Goal: Information Seeking & Learning: Check status

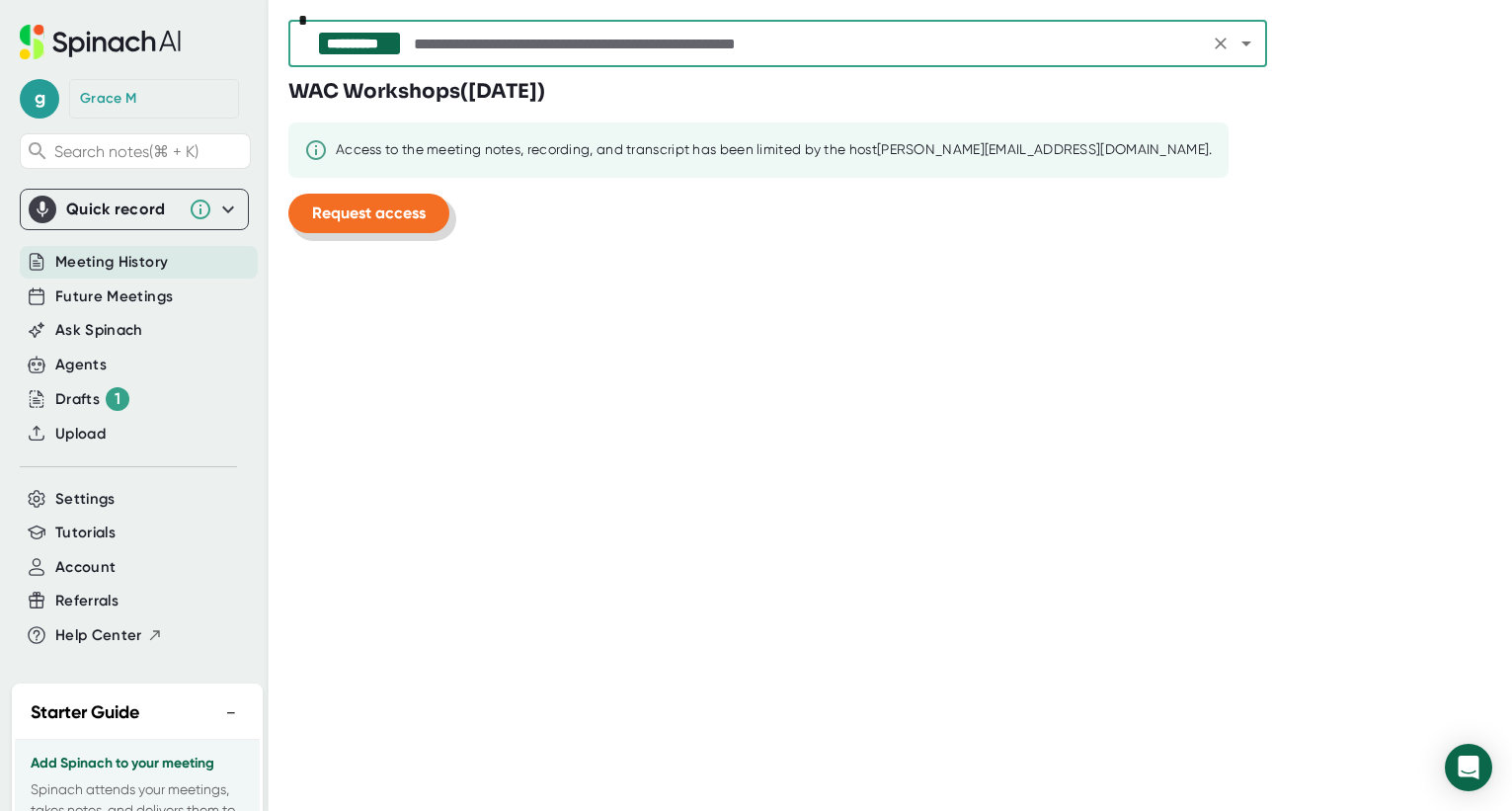
click at [383, 211] on span "Request access" at bounding box center [369, 212] width 114 height 19
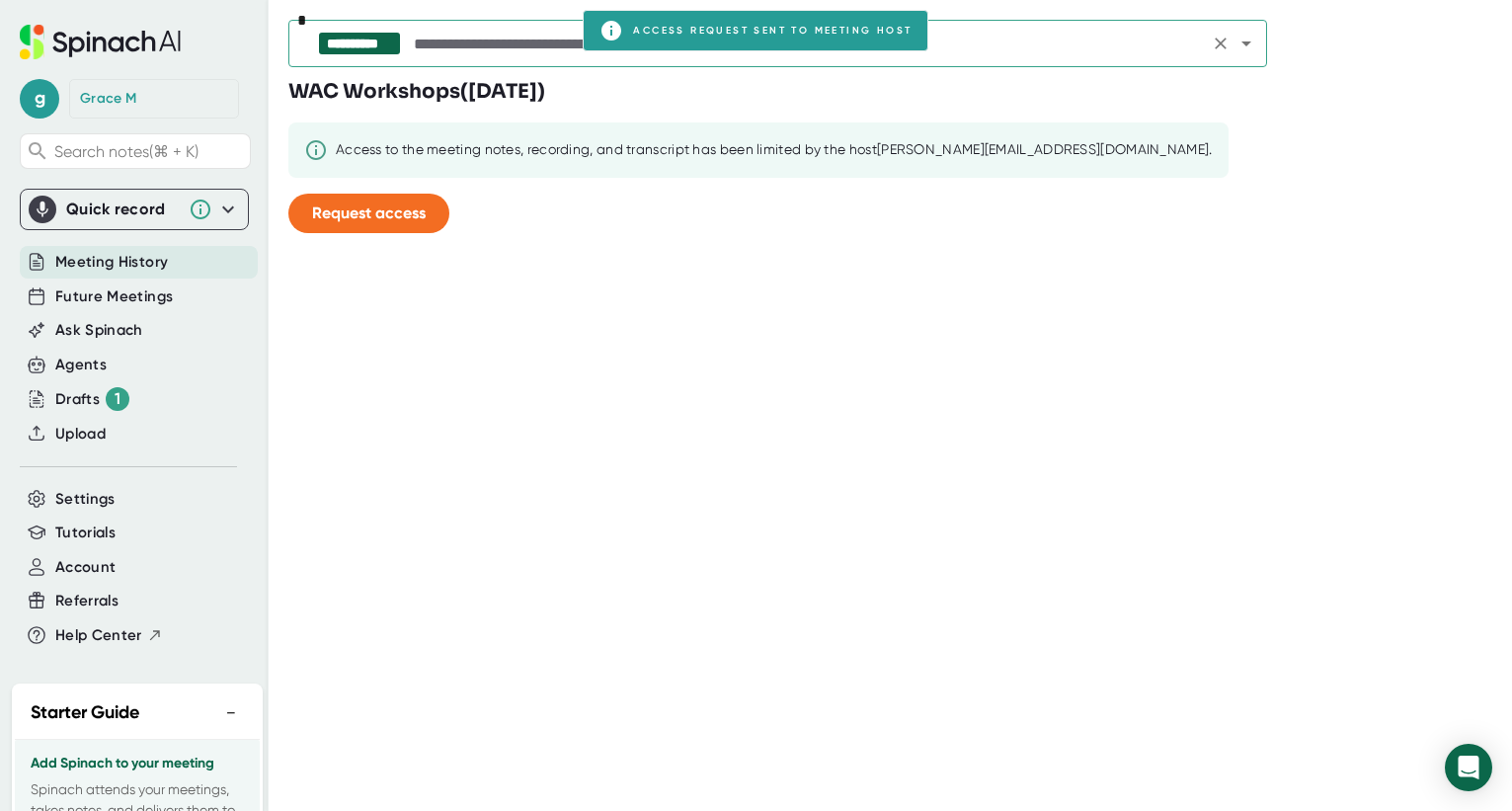
click at [447, 33] on input "text" at bounding box center [806, 44] width 794 height 28
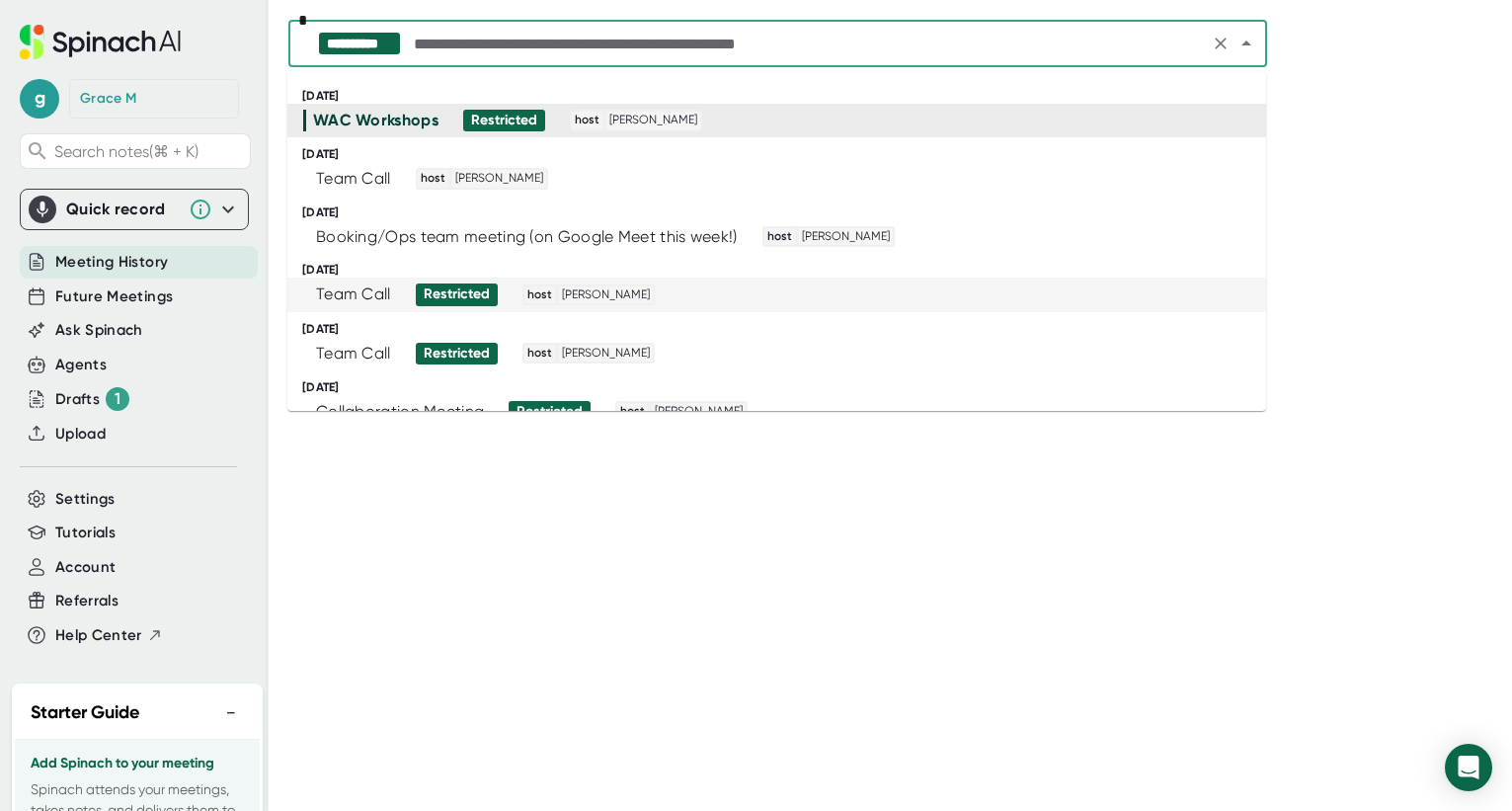
click at [379, 286] on div "Team Call" at bounding box center [353, 294] width 75 height 20
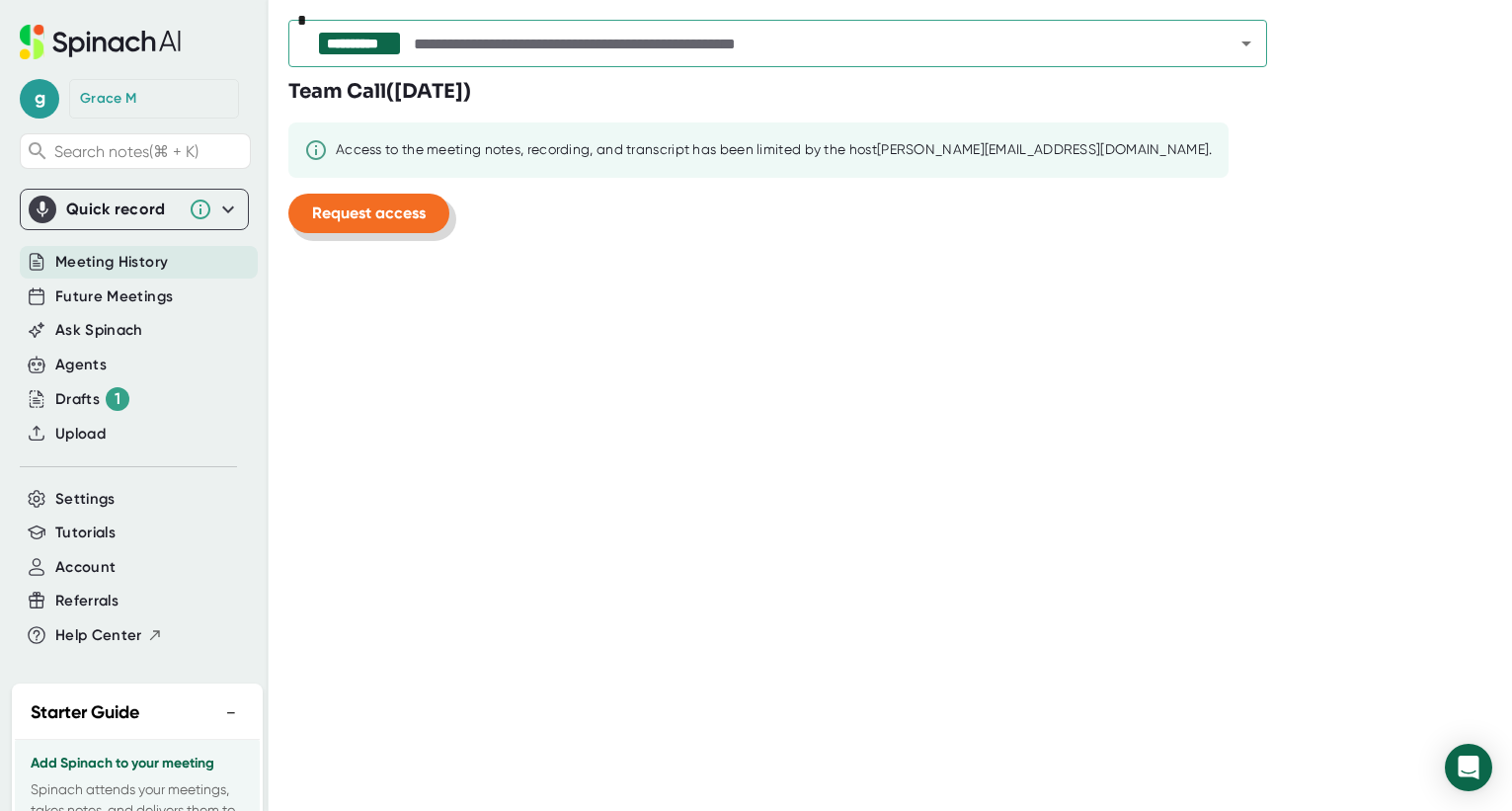
click at [350, 200] on button "Request access" at bounding box center [369, 213] width 161 height 40
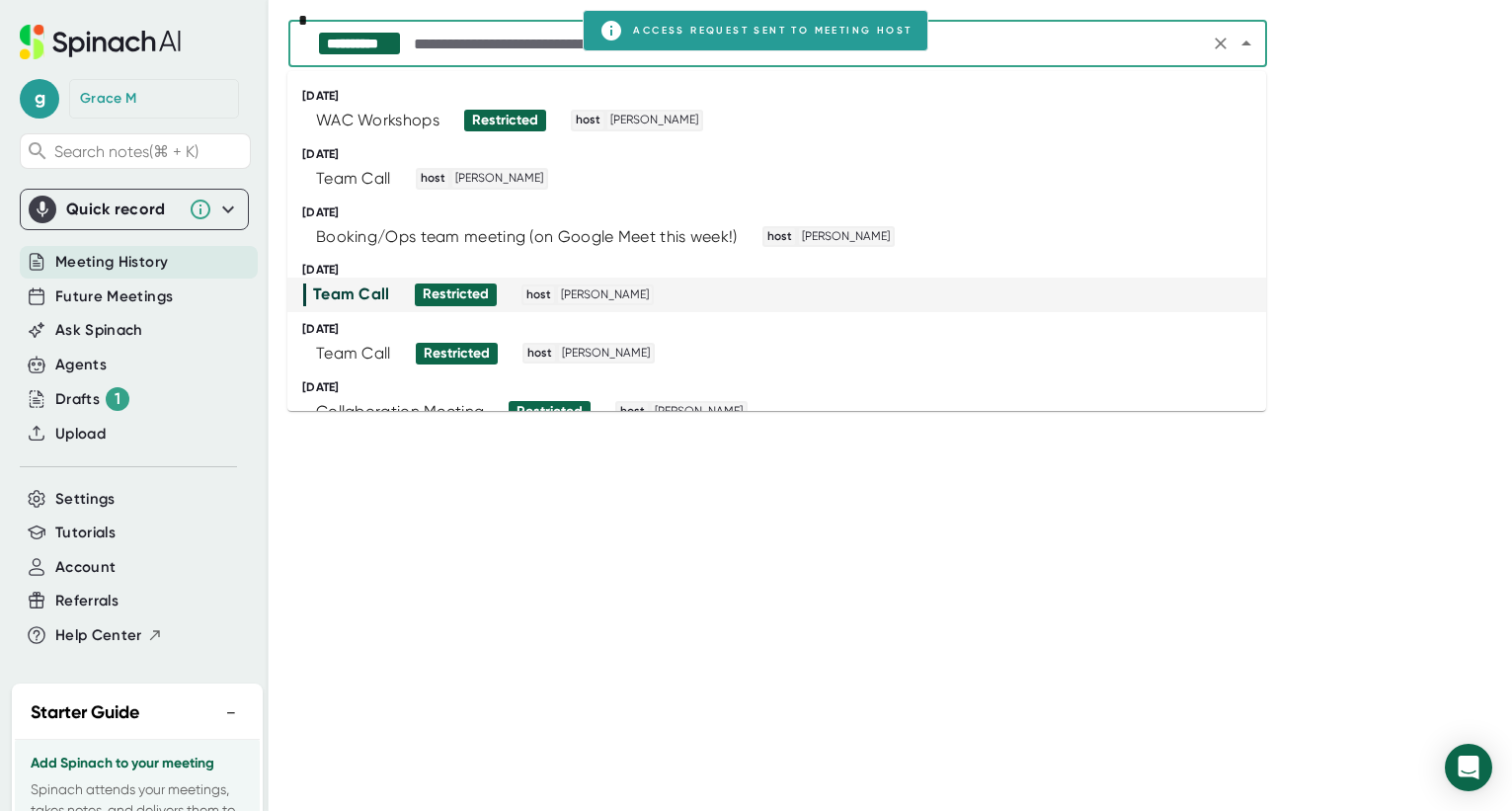
click at [436, 46] on input "text" at bounding box center [806, 44] width 794 height 28
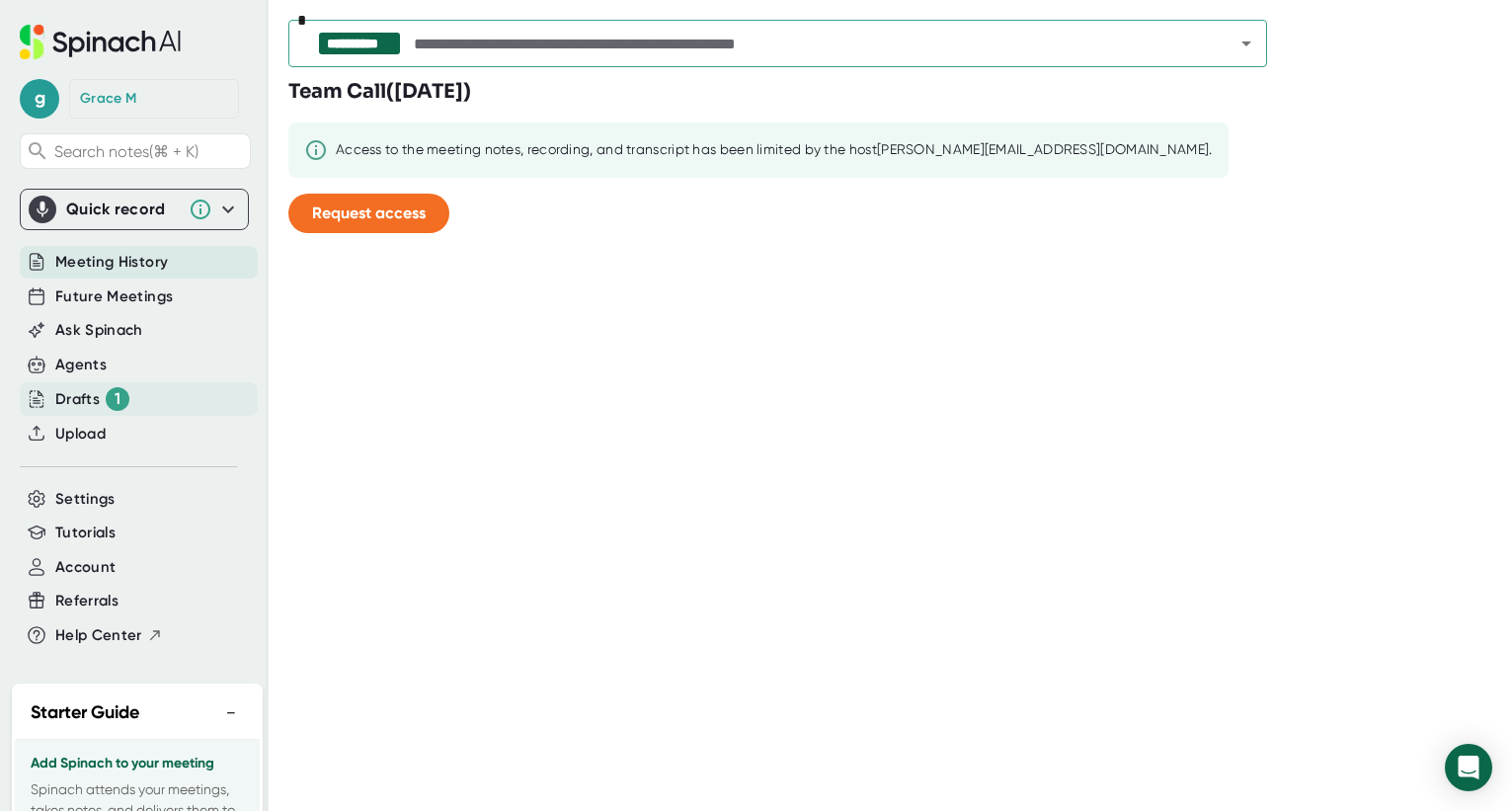
click at [77, 399] on div "Drafts 1" at bounding box center [93, 400] width 74 height 24
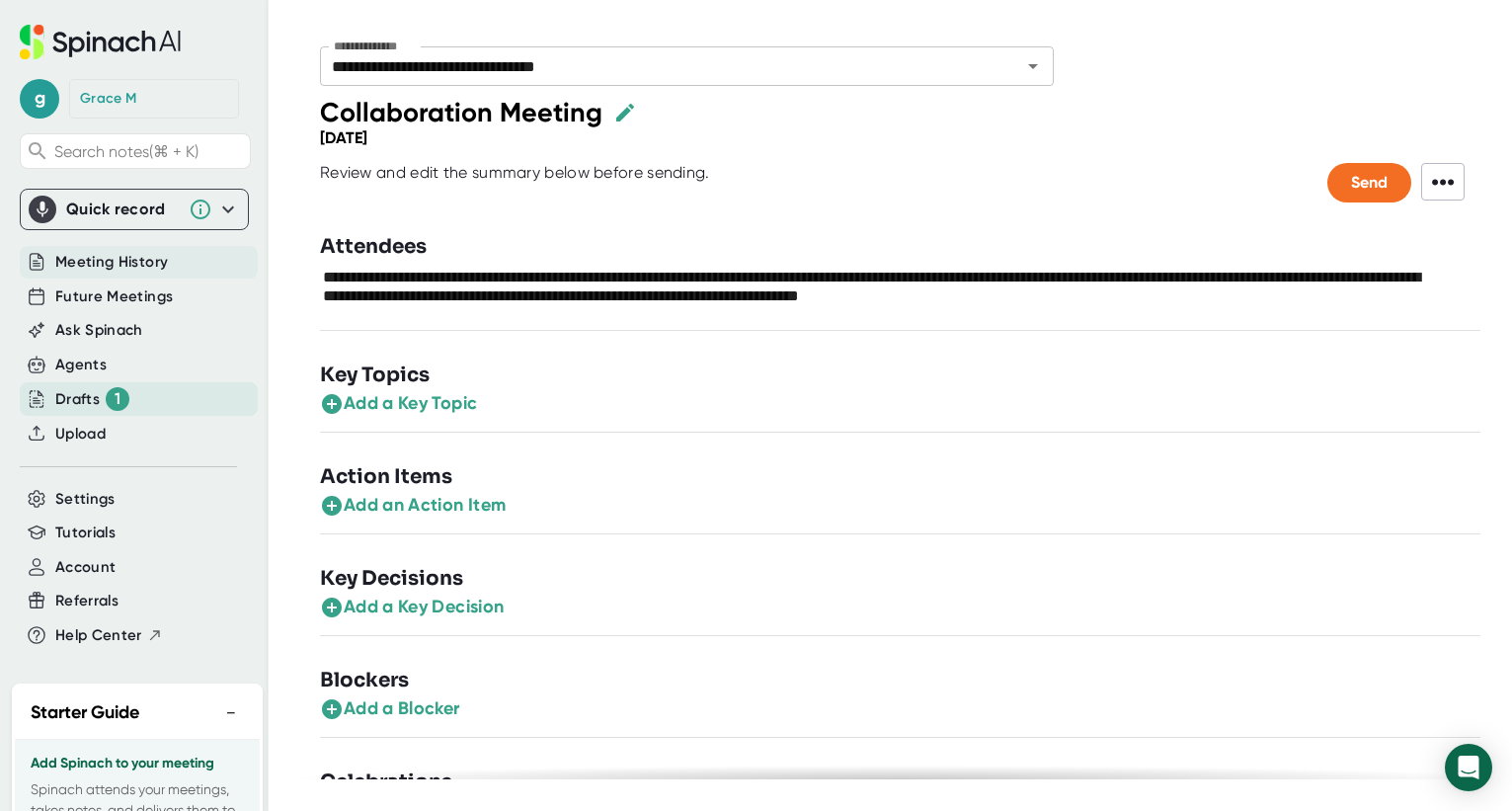
click at [117, 257] on span "Meeting History" at bounding box center [112, 262] width 113 height 23
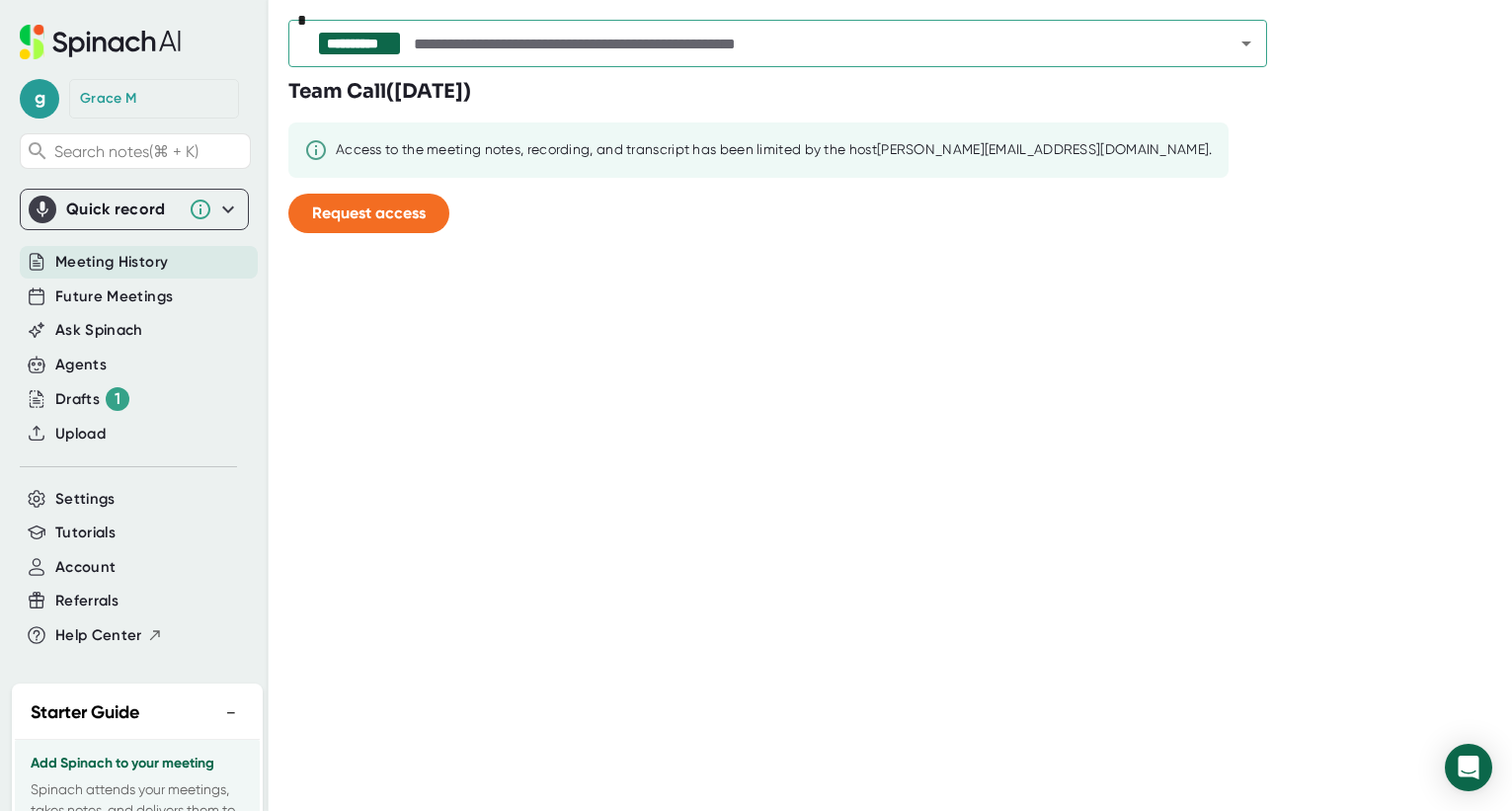
click at [419, 48] on input "text" at bounding box center [806, 44] width 794 height 28
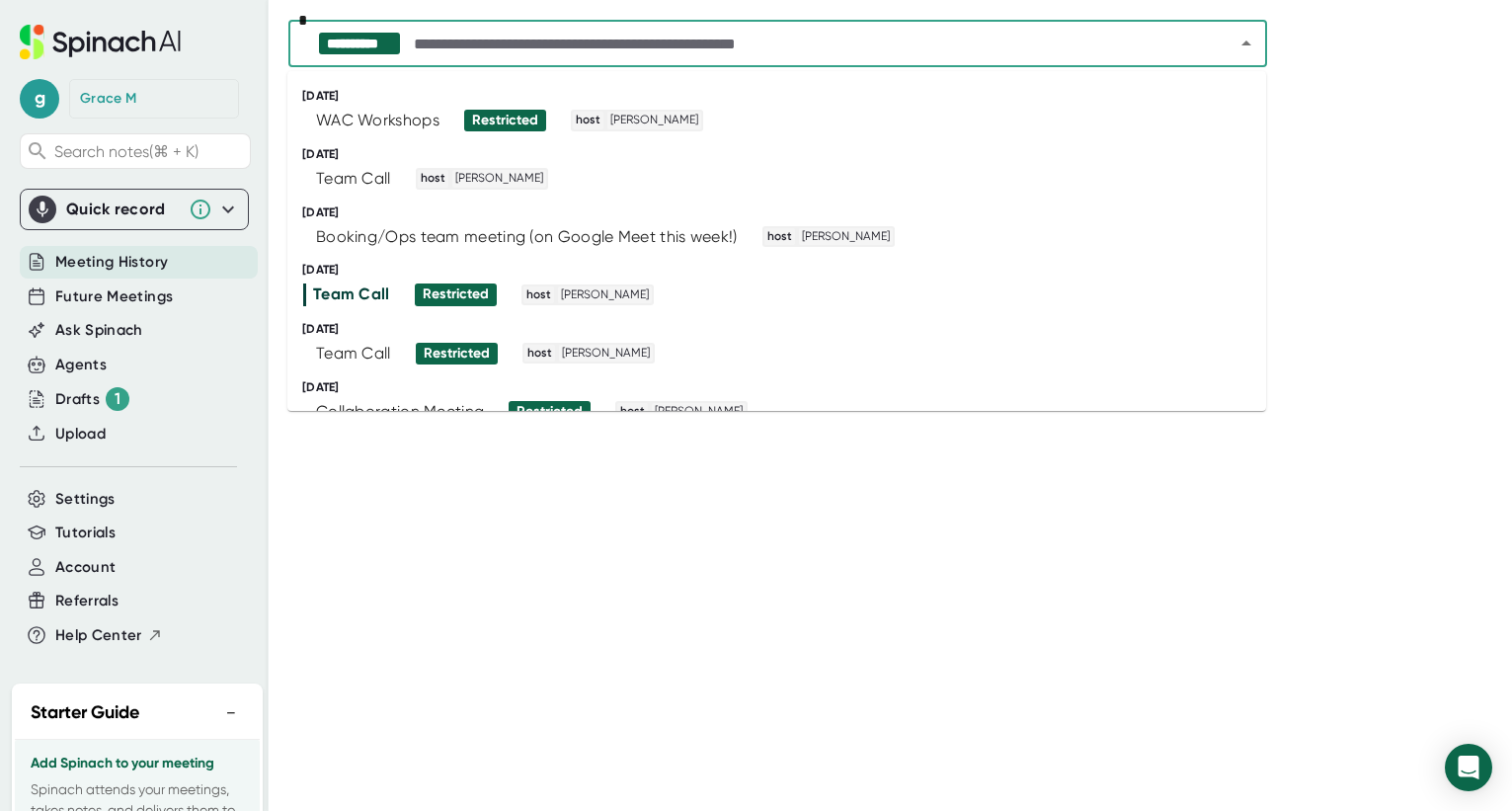
click at [484, 46] on input "text" at bounding box center [806, 44] width 794 height 28
click at [422, 119] on div "WAC Workshops" at bounding box center [378, 121] width 124 height 20
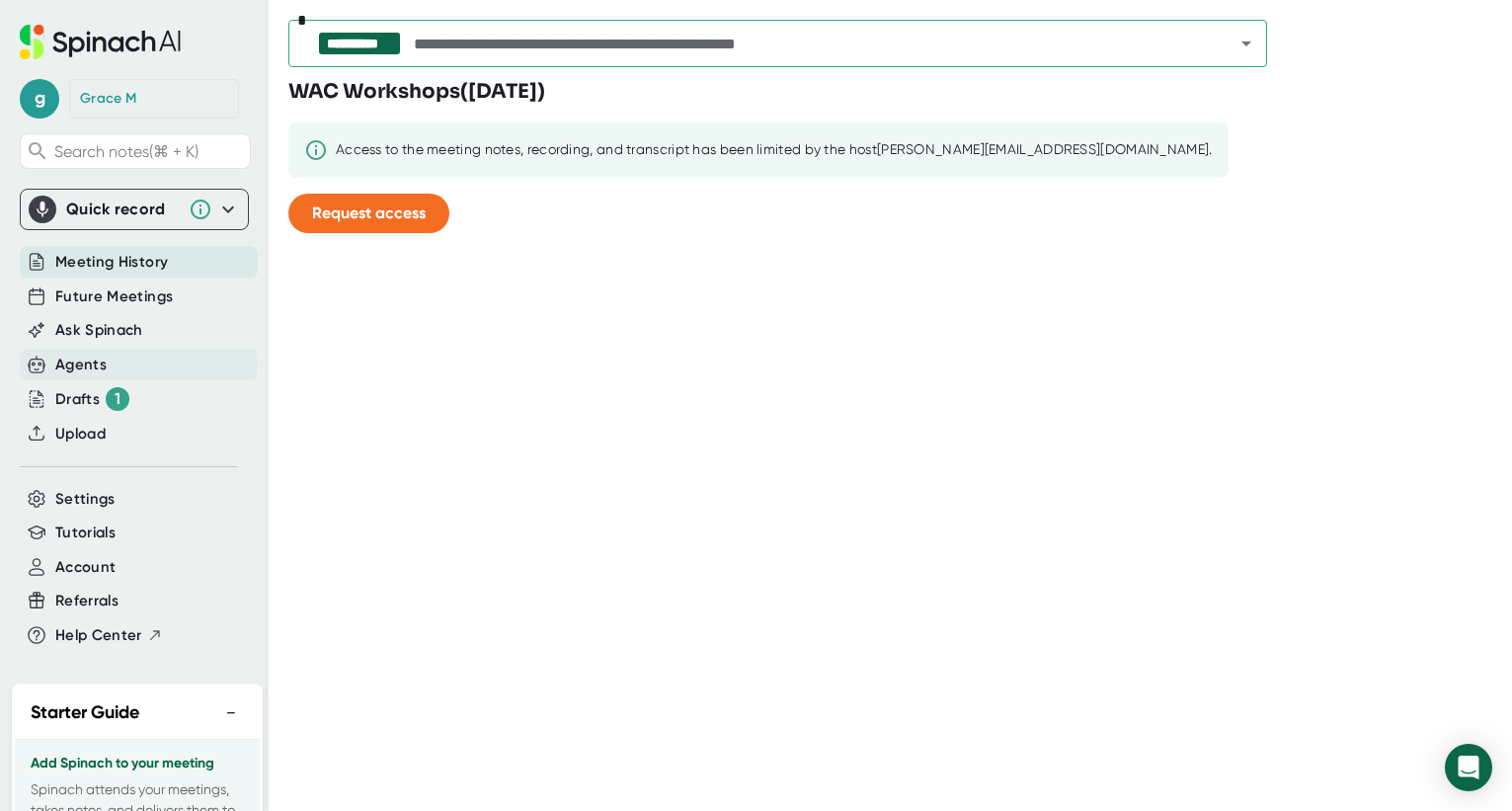
click at [91, 356] on div "Agents" at bounding box center [82, 365] width 52 height 23
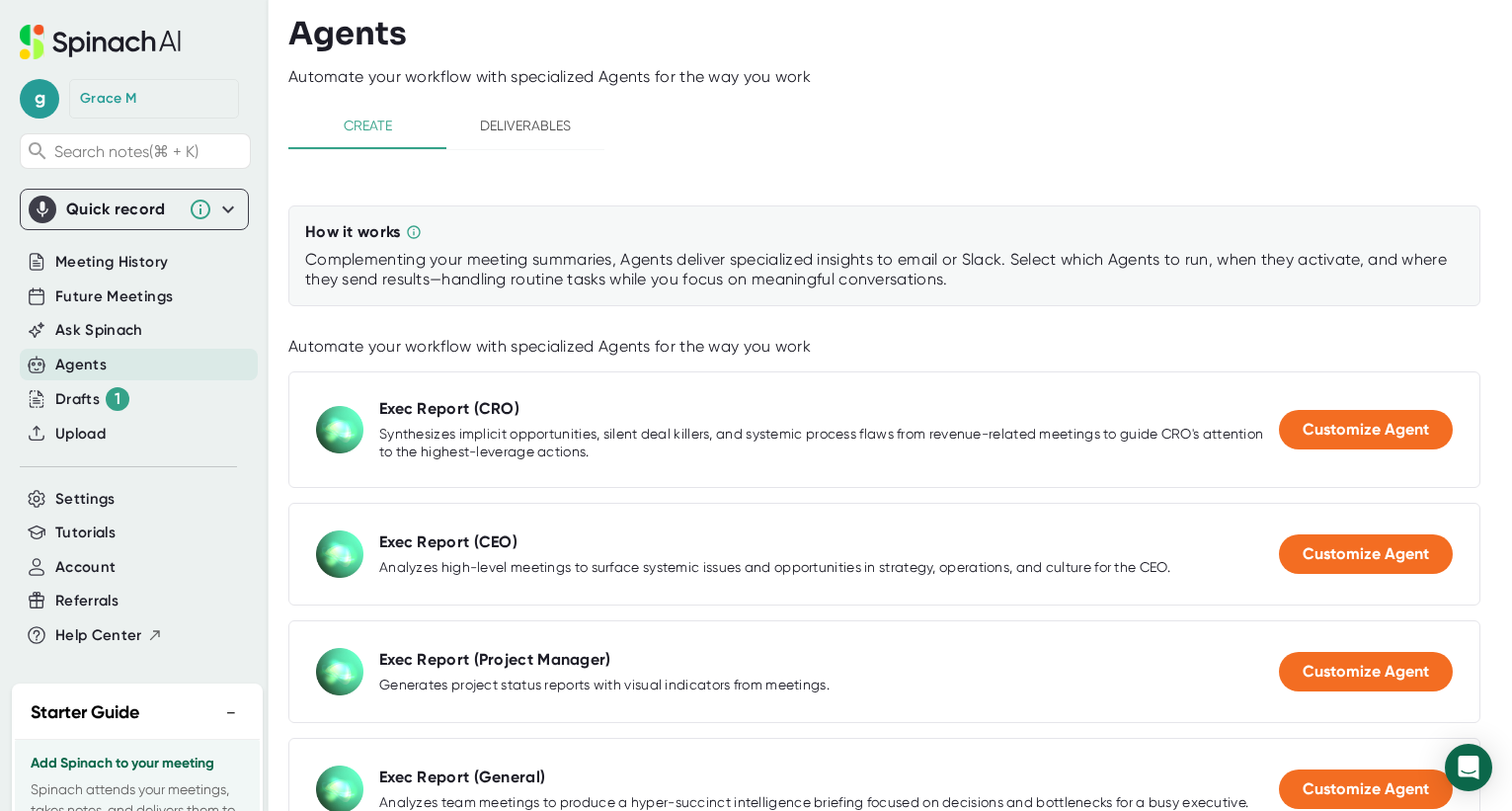
scroll to position [26, 0]
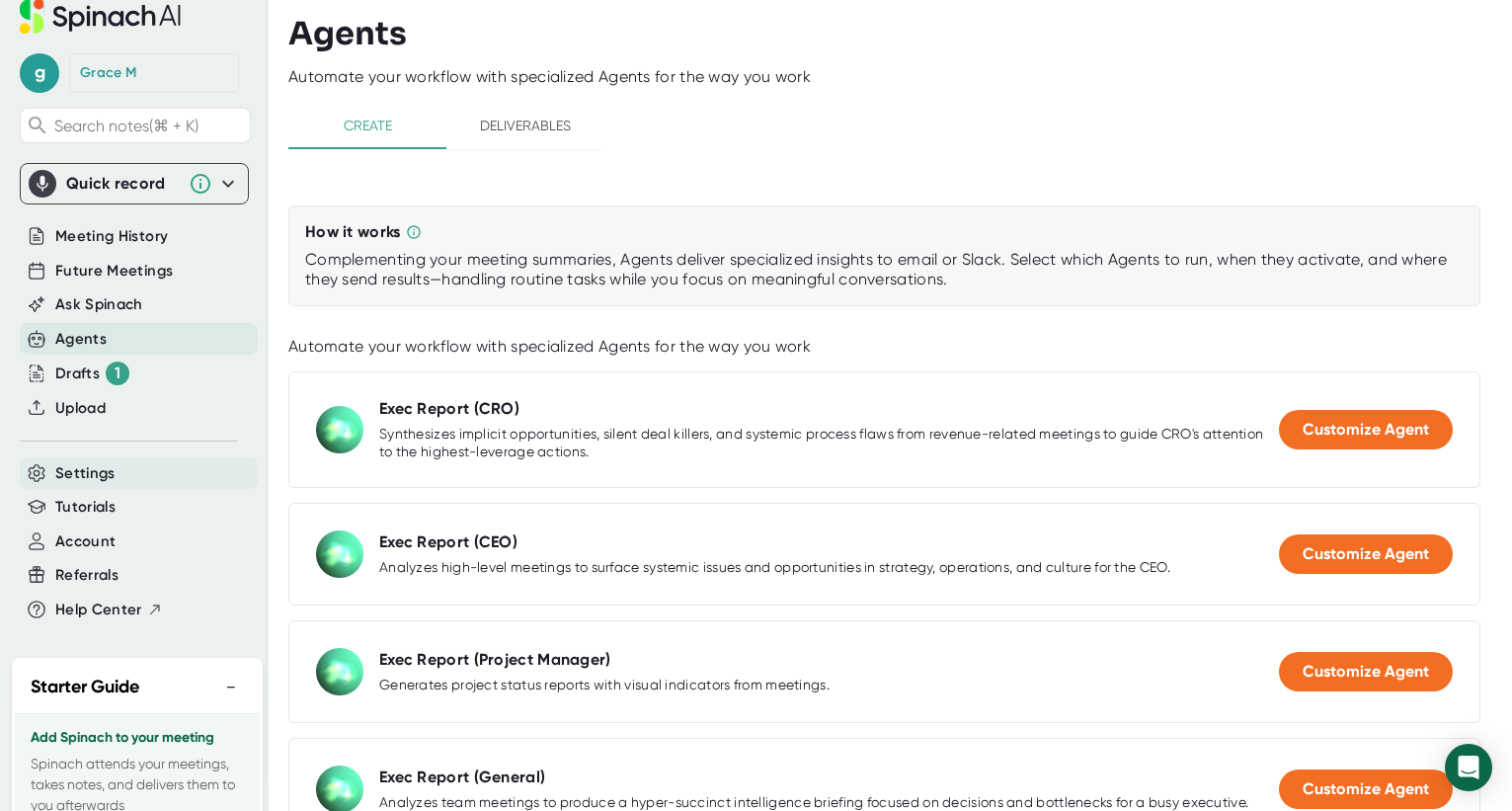
click at [100, 470] on span "Settings" at bounding box center [86, 473] width 60 height 23
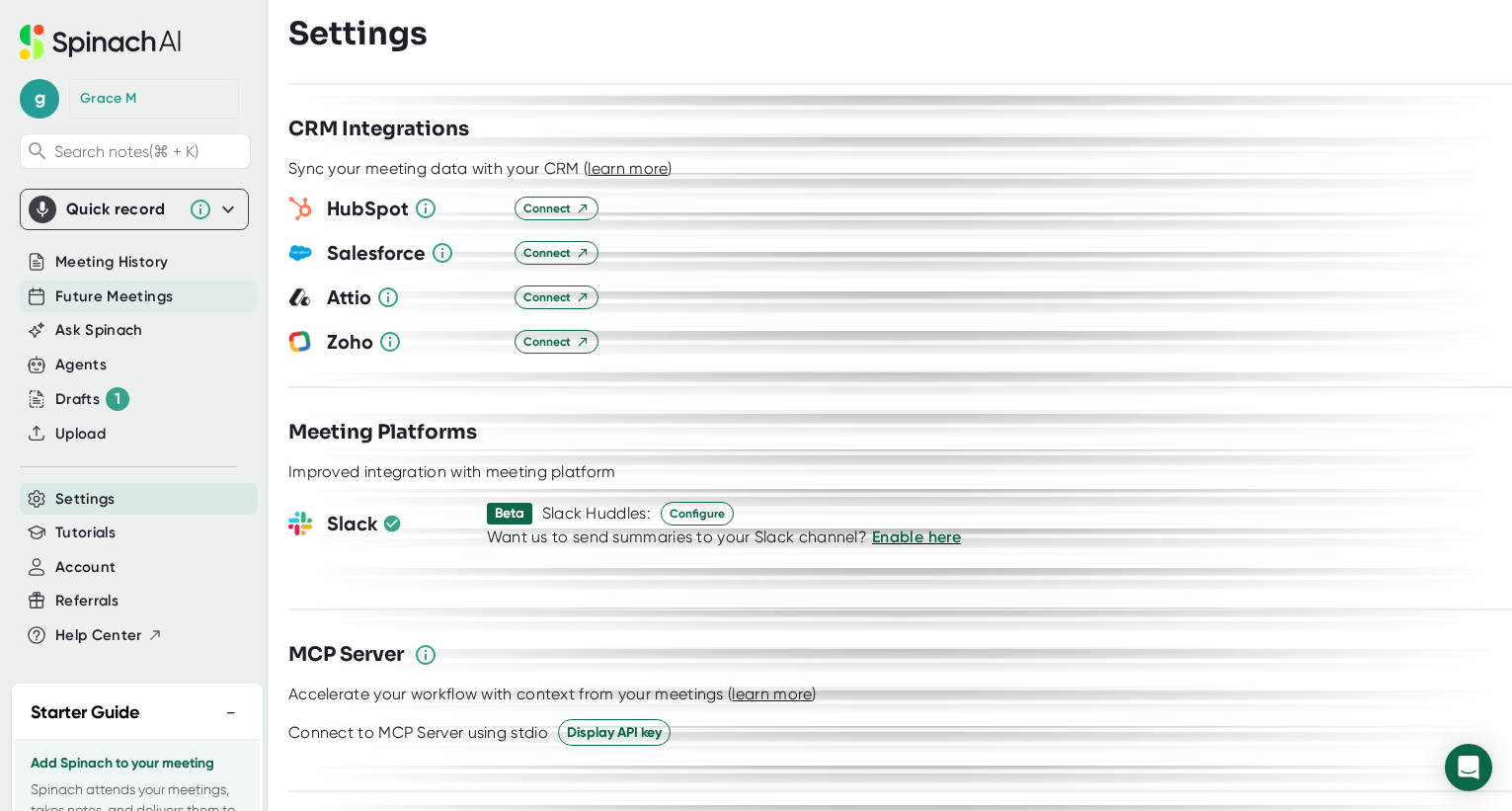
click at [140, 295] on span "Future Meetings" at bounding box center [115, 296] width 118 height 23
